Goal: Task Accomplishment & Management: Manage account settings

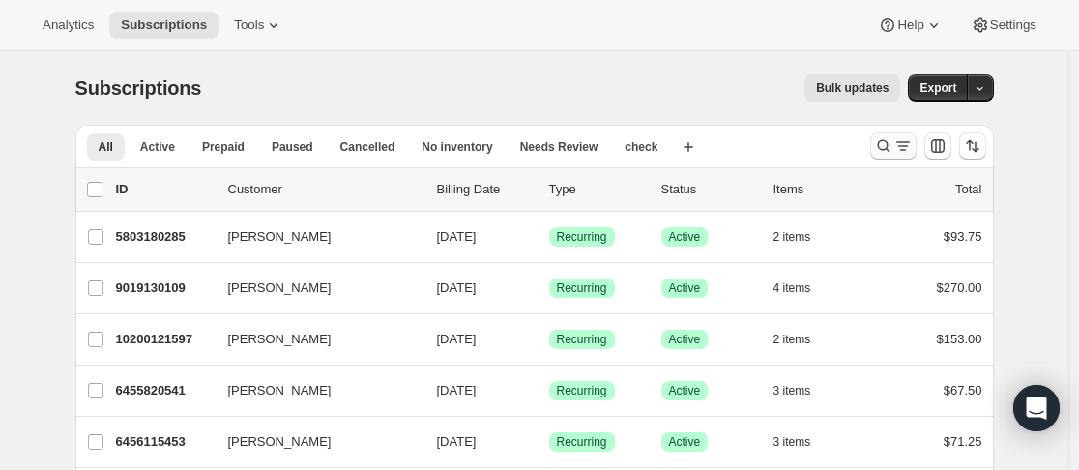
click at [892, 141] on icon "Search and filter results" at bounding box center [883, 145] width 19 height 19
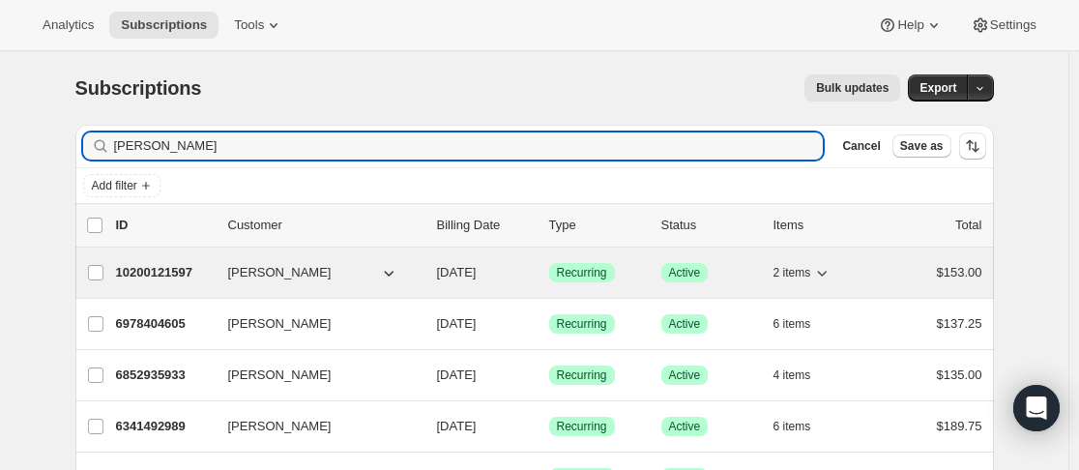
type input "[PERSON_NAME]"
click at [210, 277] on p "10200121597" at bounding box center [164, 272] width 97 height 19
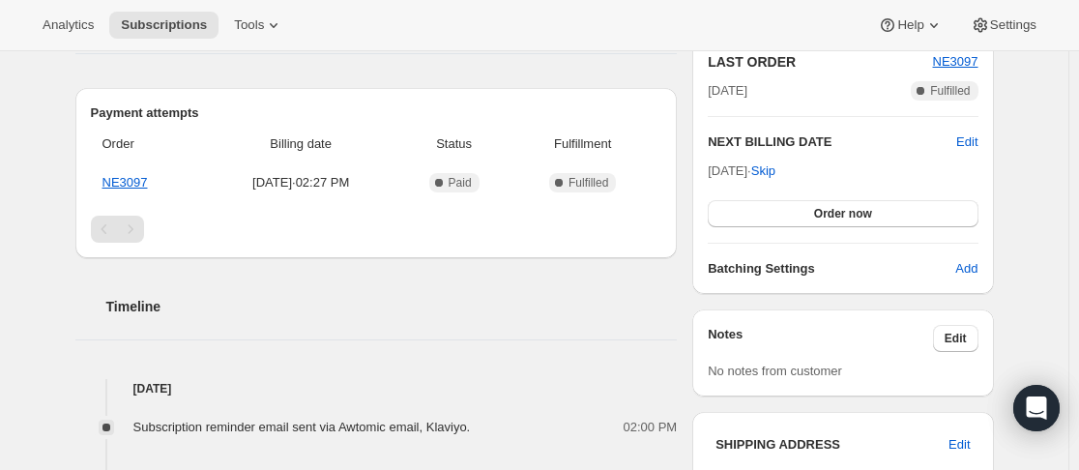
scroll to position [290, 0]
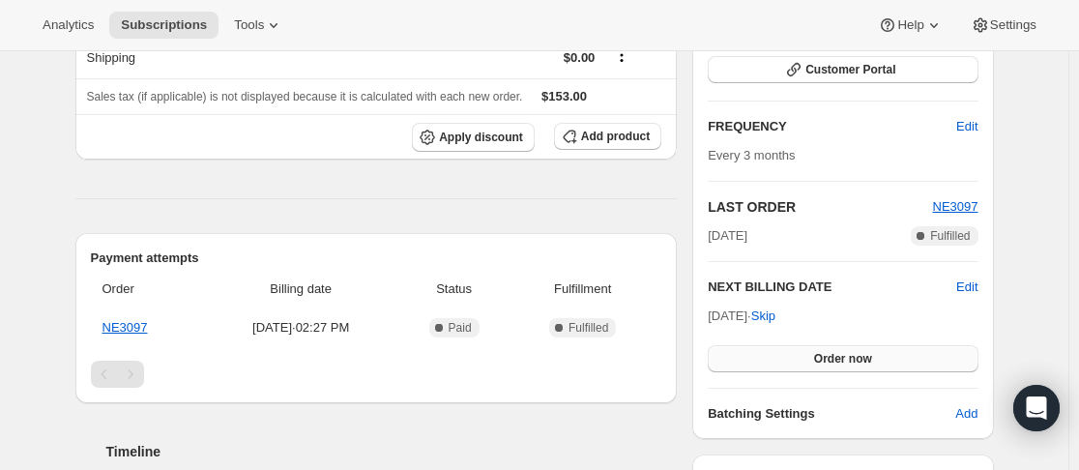
click at [817, 356] on button "Order now" at bounding box center [843, 358] width 270 height 27
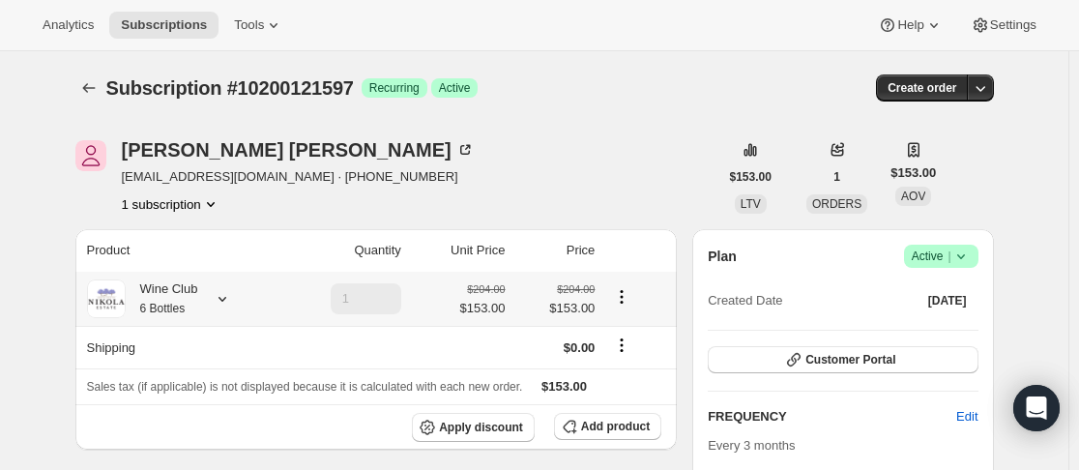
click at [219, 302] on icon at bounding box center [222, 298] width 19 height 19
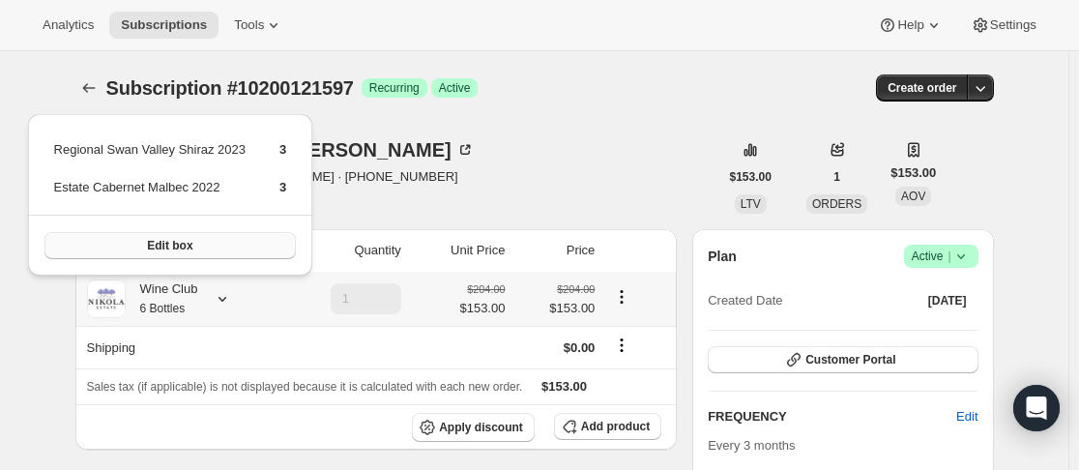
click at [259, 244] on button "Edit box" at bounding box center [170, 245] width 252 height 27
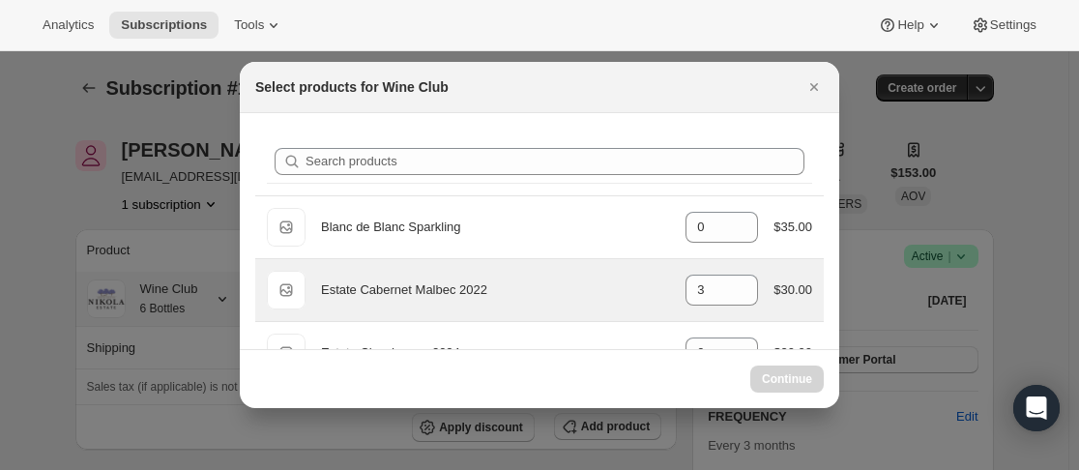
select select "gid://shopify/ProductVariant/43889390158077"
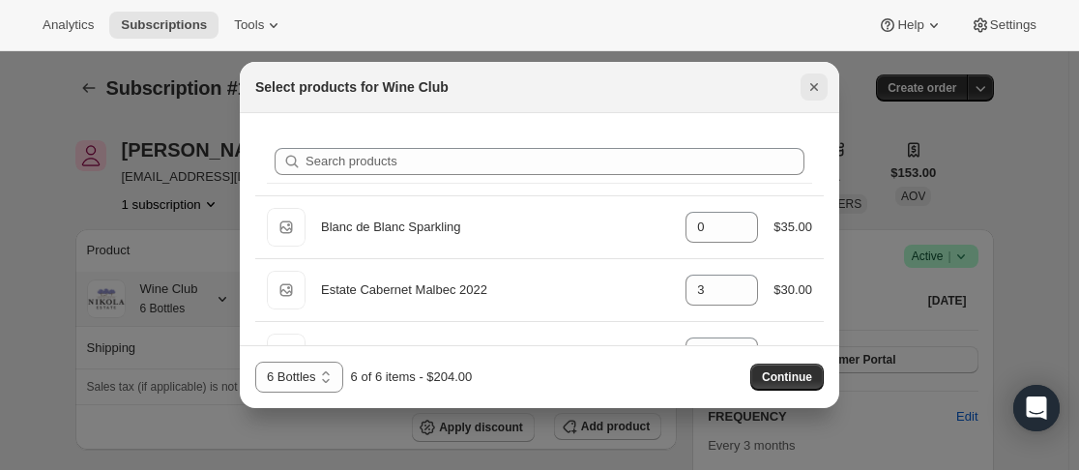
click at [815, 82] on icon "Close" at bounding box center [814, 86] width 19 height 19
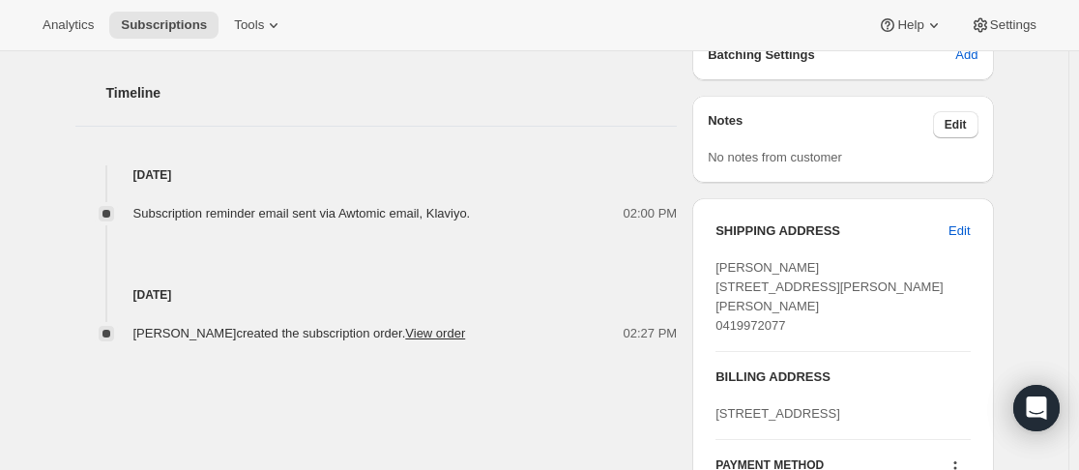
scroll to position [477, 0]
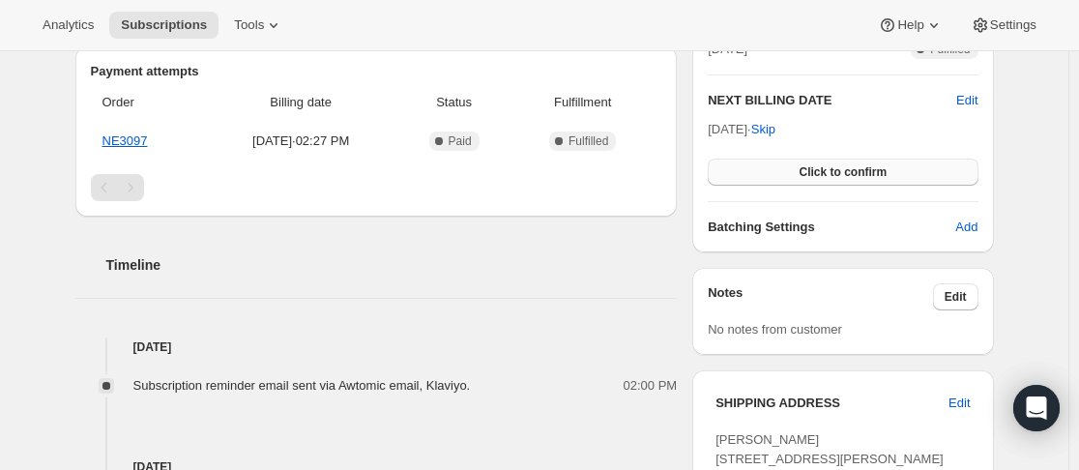
click at [872, 176] on span "Click to confirm" at bounding box center [843, 171] width 88 height 15
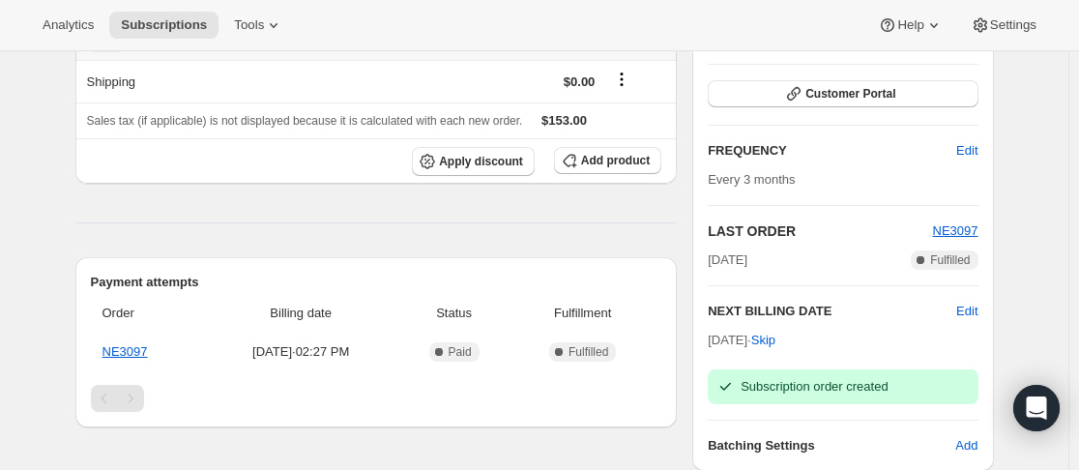
scroll to position [90, 0]
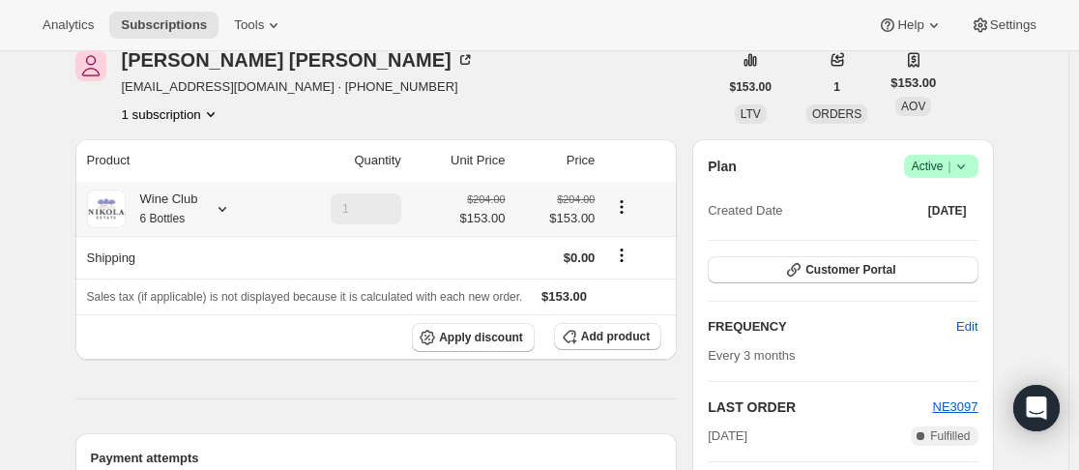
click at [222, 207] on icon at bounding box center [222, 208] width 19 height 19
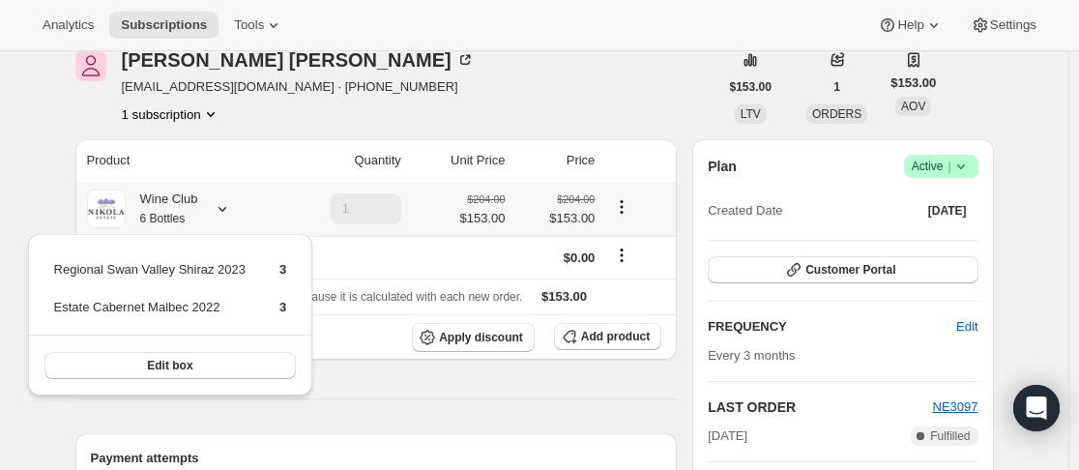
click at [223, 207] on icon at bounding box center [222, 208] width 19 height 19
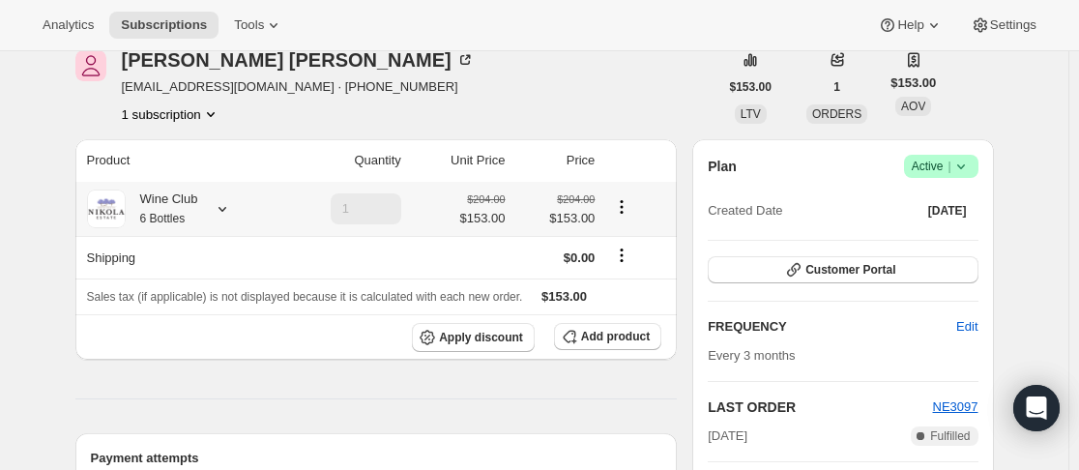
click at [629, 207] on icon "Product actions" at bounding box center [621, 206] width 19 height 19
click at [231, 206] on icon at bounding box center [222, 208] width 19 height 19
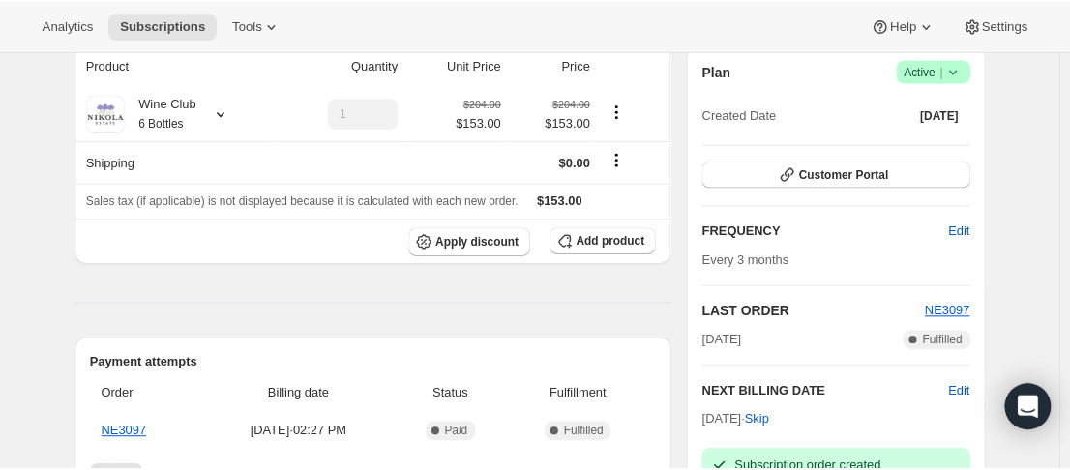
scroll to position [0, 0]
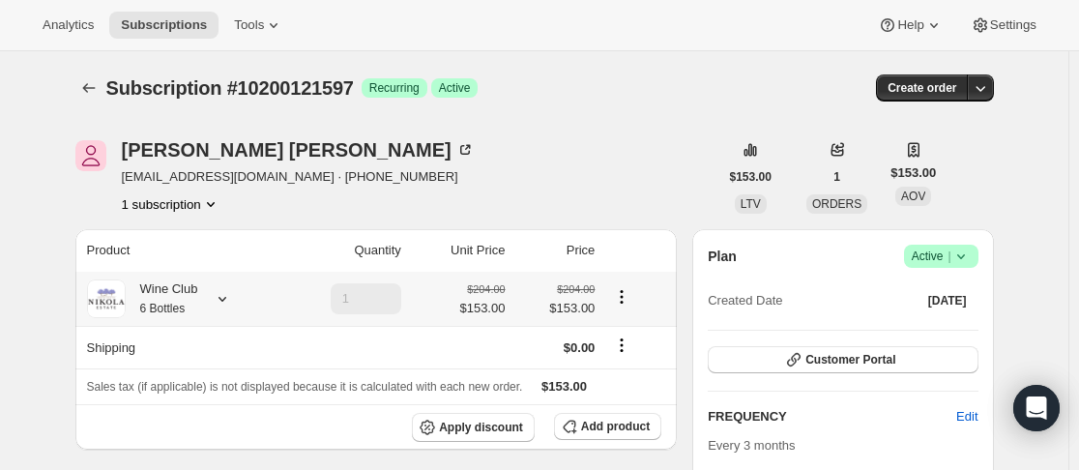
click at [221, 298] on icon at bounding box center [222, 298] width 19 height 19
